Goal: Find specific page/section: Find specific page/section

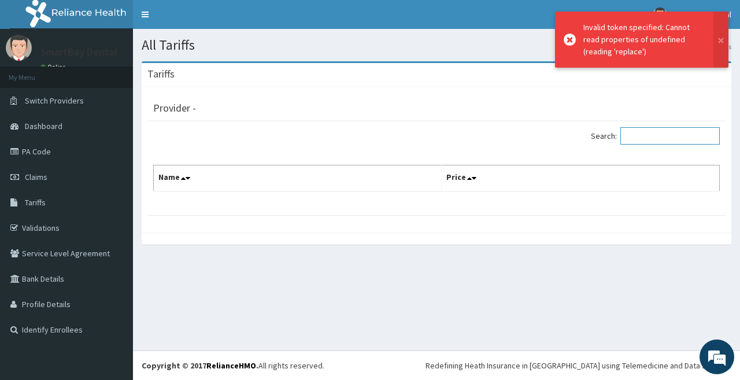
click at [640, 136] on input "Search:" at bounding box center [671, 135] width 100 height 17
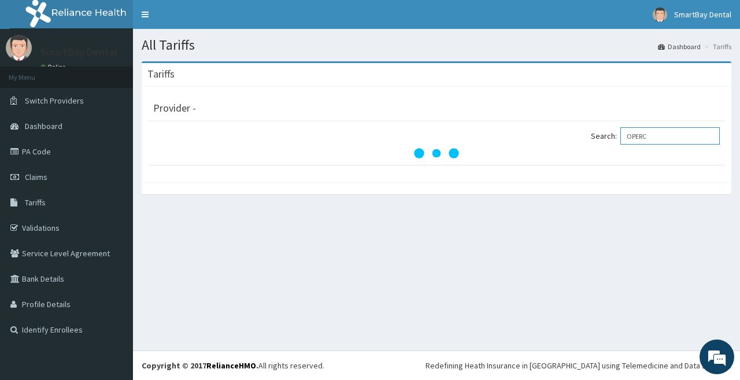
type input "OPERCU"
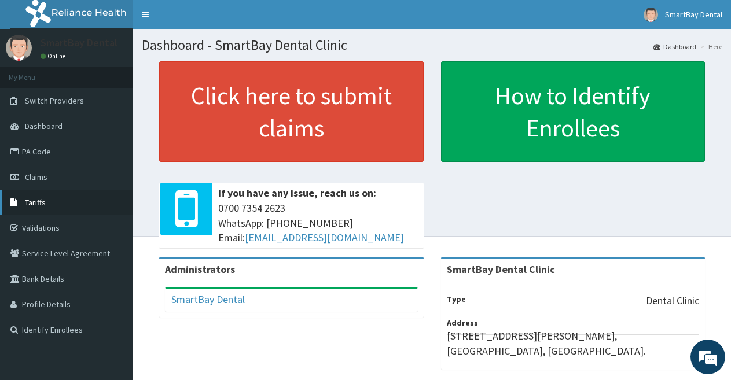
click at [55, 201] on link "Tariffs" at bounding box center [66, 202] width 133 height 25
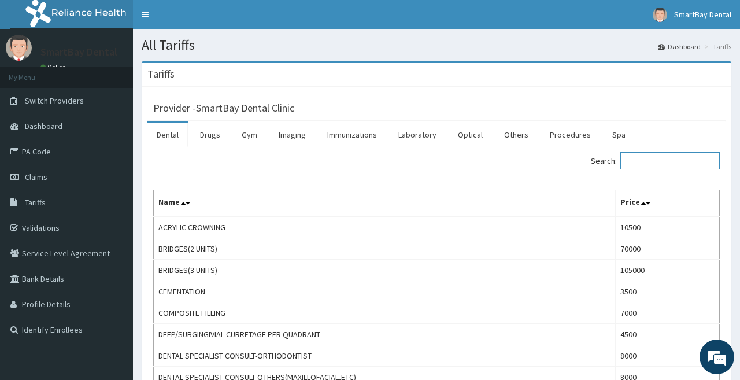
click at [644, 164] on input "Search:" at bounding box center [671, 160] width 100 height 17
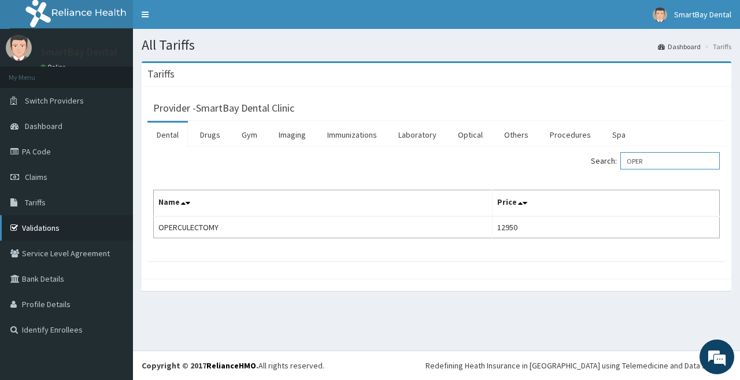
type input "OPER"
click at [28, 225] on link "Validations" at bounding box center [66, 227] width 133 height 25
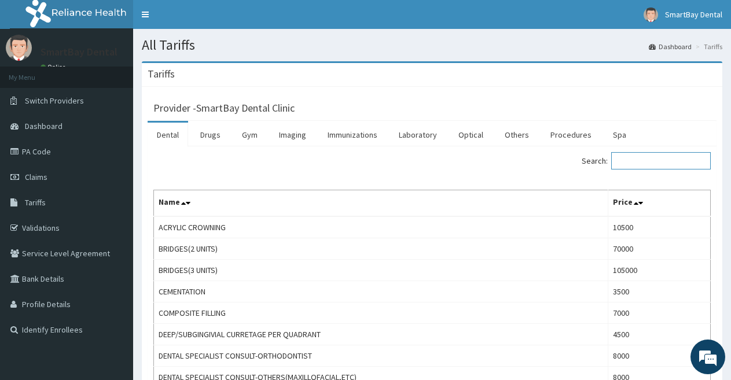
click at [665, 166] on input "Search:" at bounding box center [661, 160] width 100 height 17
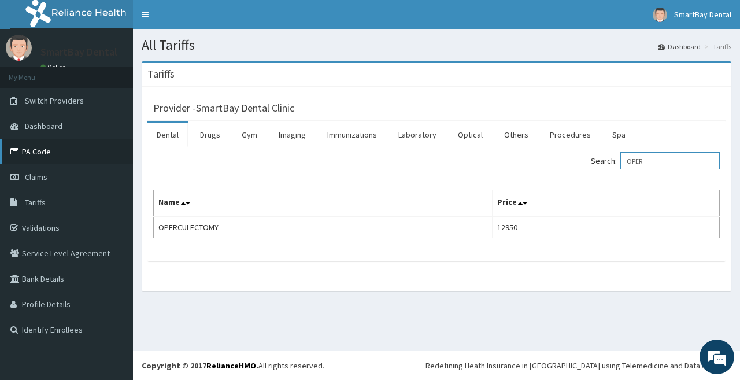
type input "OPER"
click at [66, 154] on link "PA Code" at bounding box center [66, 151] width 133 height 25
